Goal: Task Accomplishment & Management: Manage account settings

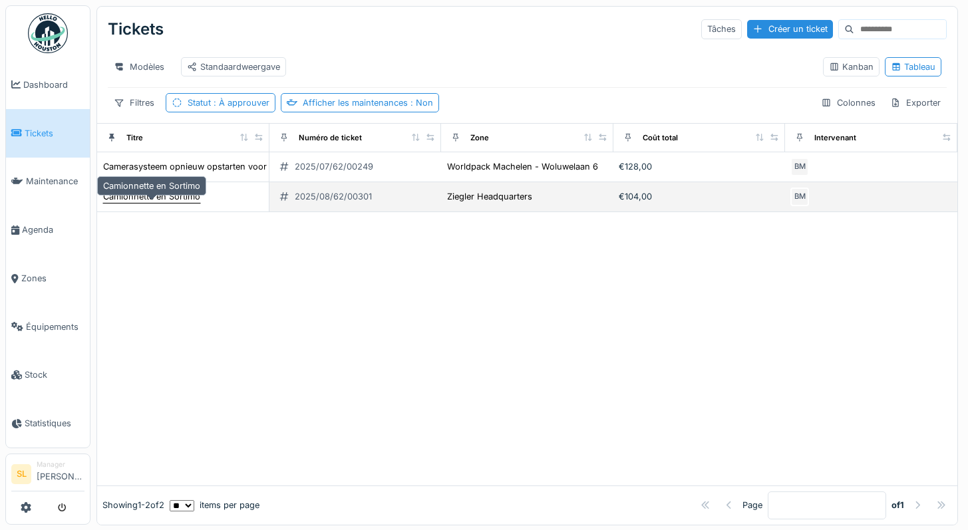
click at [160, 203] on div "Camionnette en Sortimo" at bounding box center [151, 196] width 97 height 13
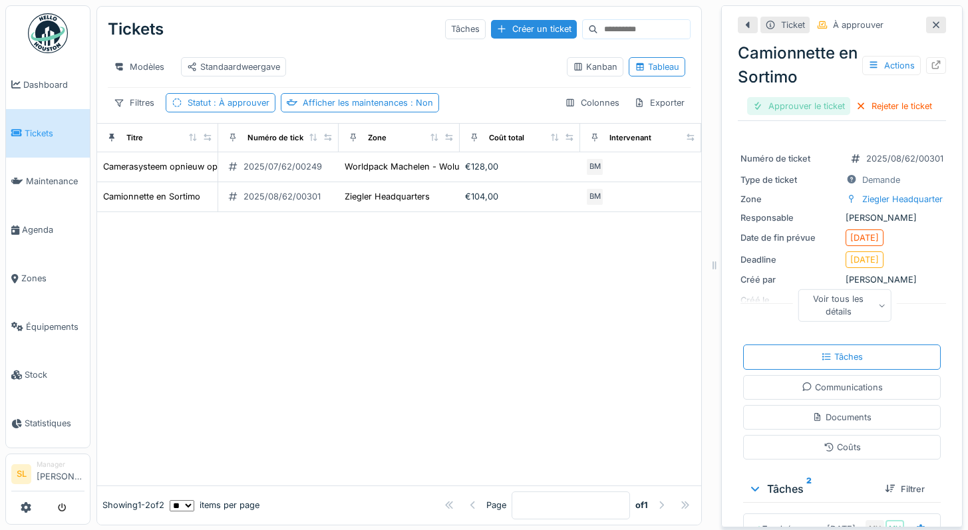
click at [814, 97] on div "Approuver le ticket" at bounding box center [798, 106] width 103 height 18
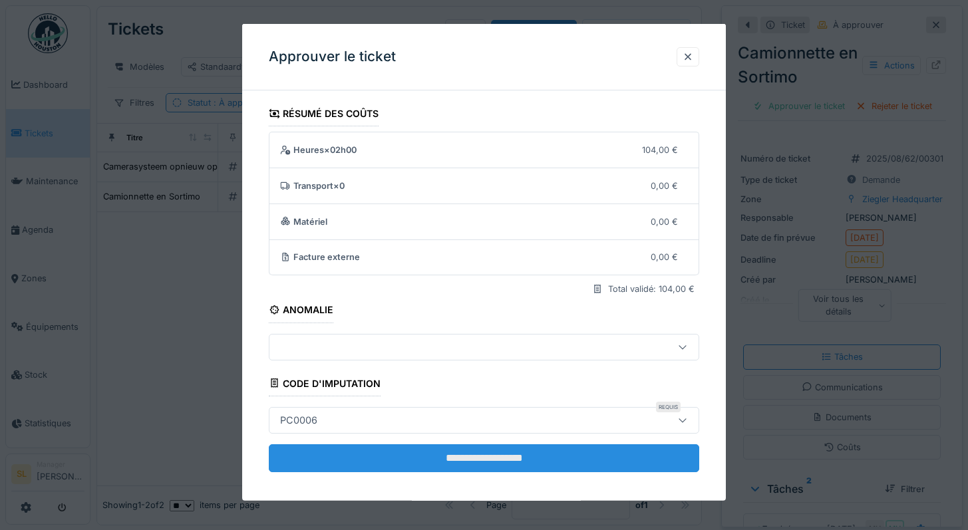
click at [645, 458] on input "**********" at bounding box center [484, 458] width 431 height 28
